Goal: Task Accomplishment & Management: Manage account settings

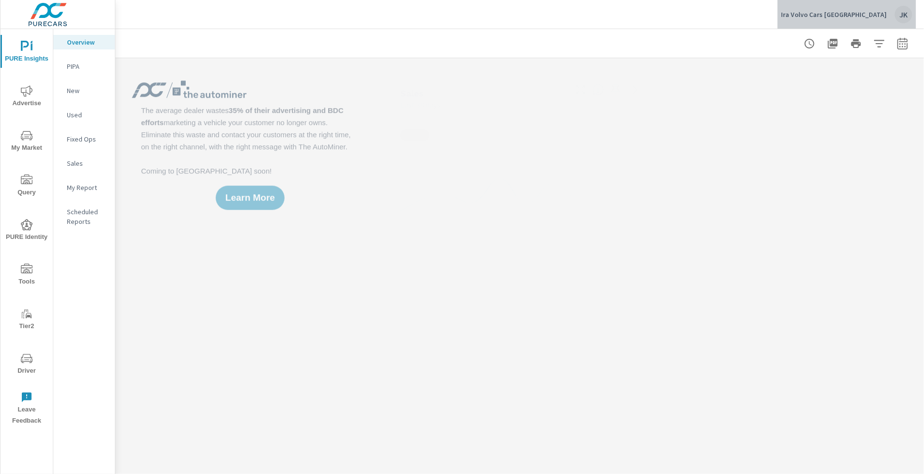
click at [911, 15] on div "JK" at bounding box center [903, 14] width 17 height 17
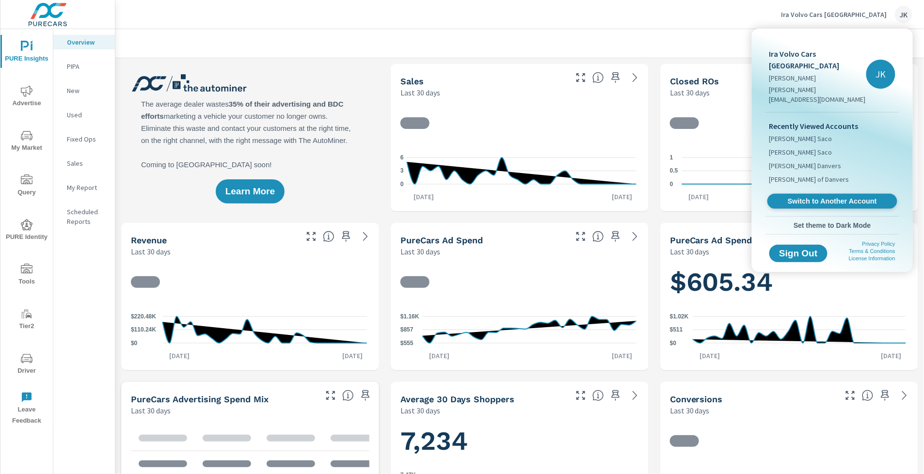
click at [823, 197] on span "Switch to Another Account" at bounding box center [832, 201] width 119 height 9
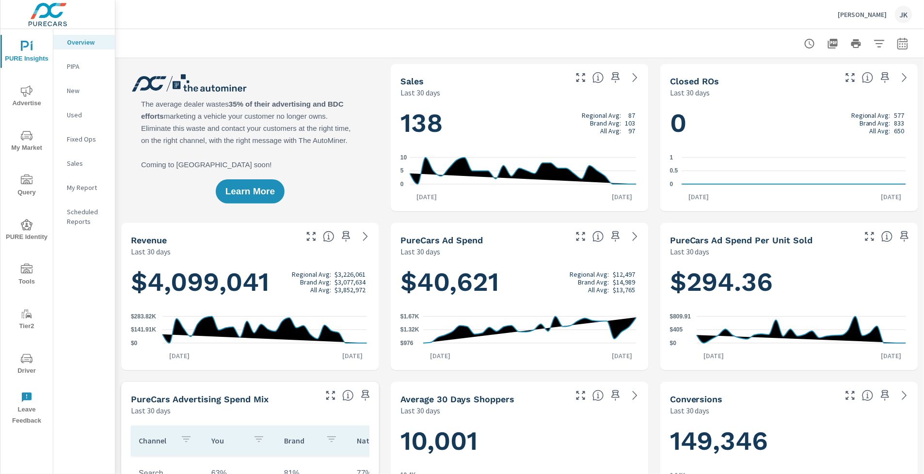
scroll to position [0, 0]
click at [26, 362] on icon "nav menu" at bounding box center [27, 359] width 12 height 12
